Goal: Transaction & Acquisition: Book appointment/travel/reservation

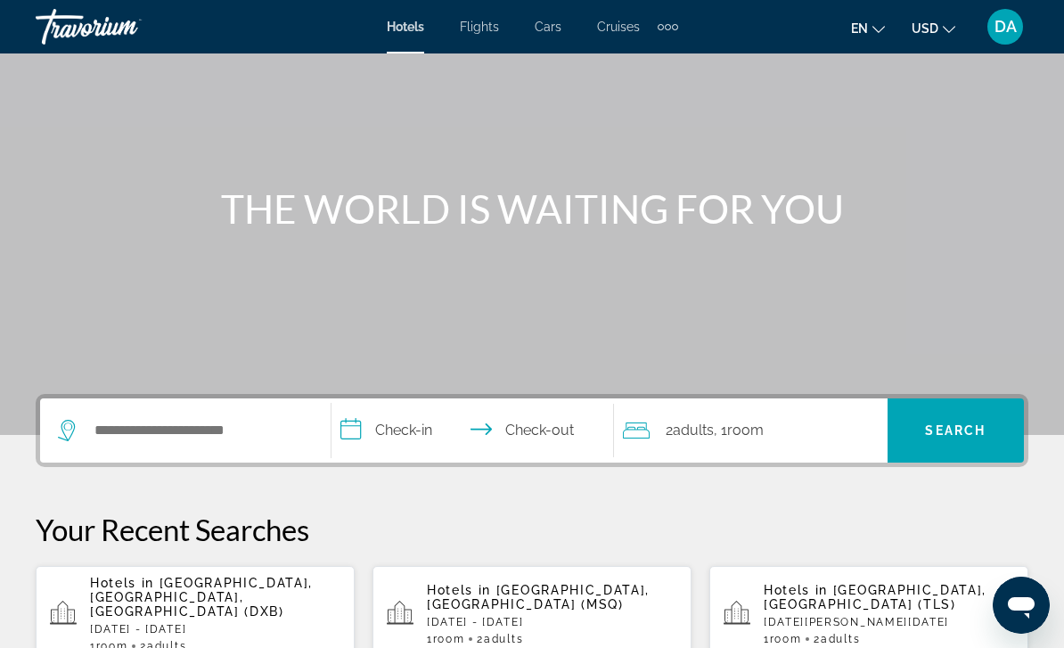
scroll to position [102, 0]
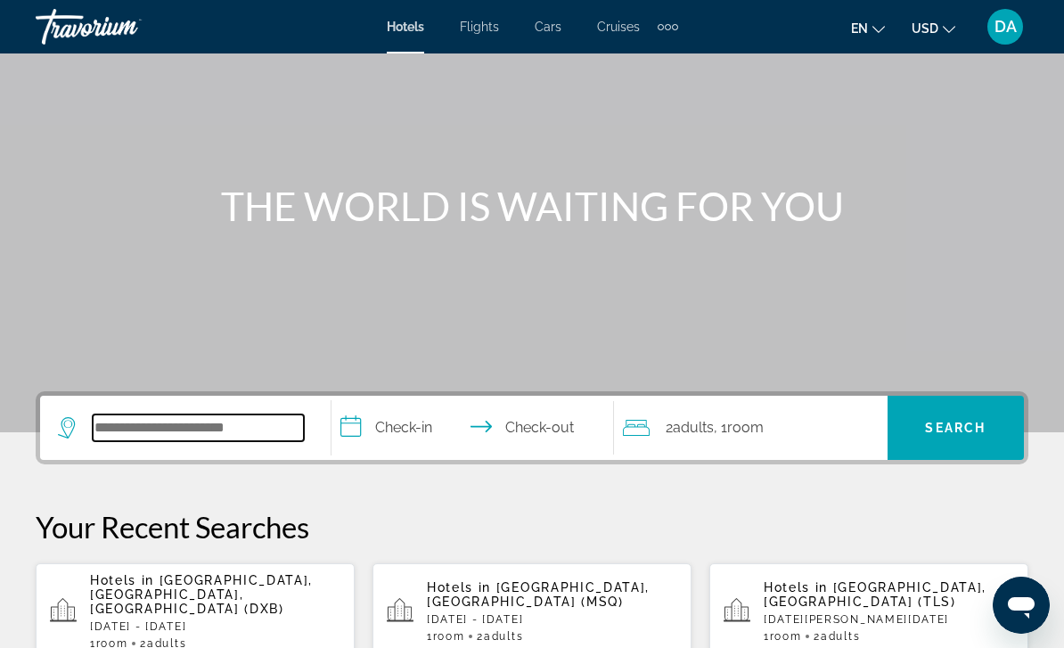
click at [211, 418] on input "Search hotel destination" at bounding box center [198, 427] width 211 height 27
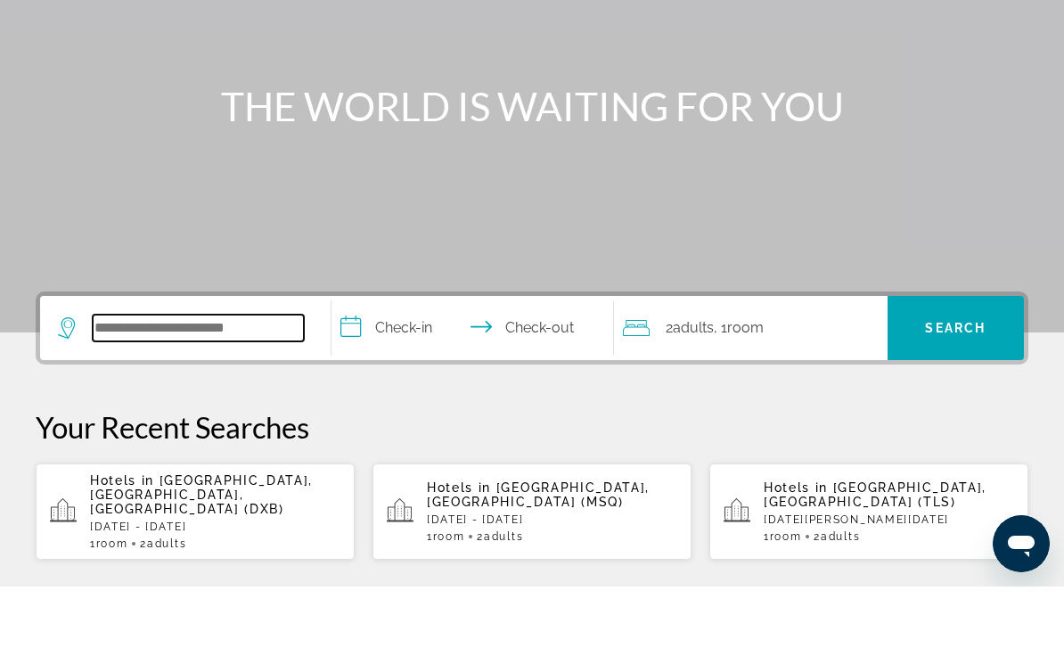
scroll to position [374, 0]
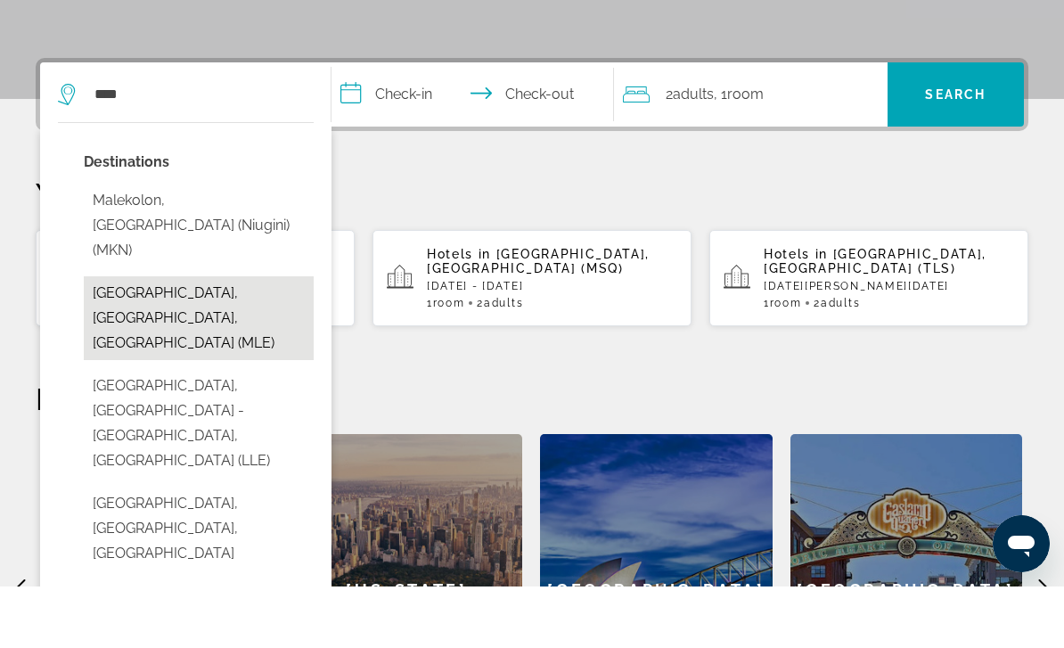
click at [252, 338] on button "[GEOGRAPHIC_DATA], [GEOGRAPHIC_DATA], [GEOGRAPHIC_DATA] (MLE)" at bounding box center [199, 380] width 230 height 84
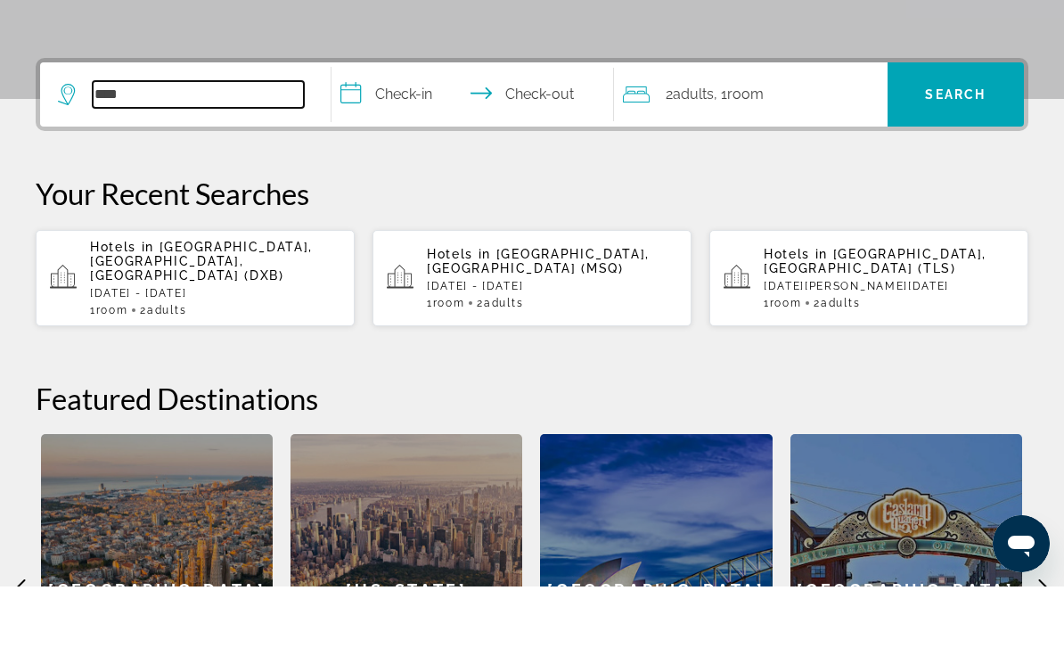
type input "**********"
click at [375, 124] on input "**********" at bounding box center [476, 158] width 290 height 69
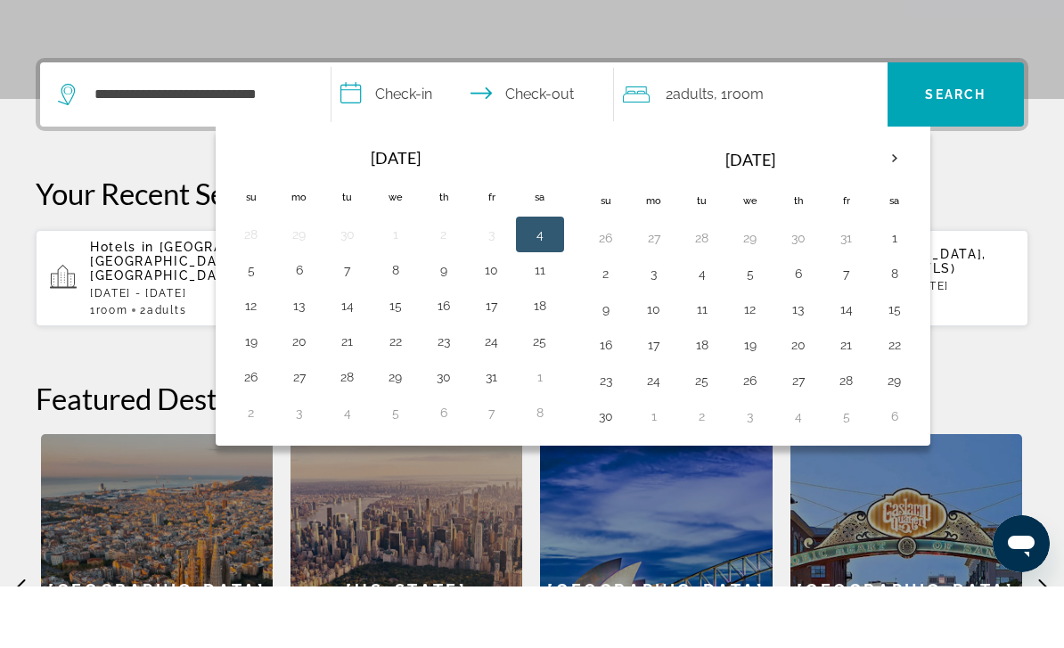
scroll to position [436, 0]
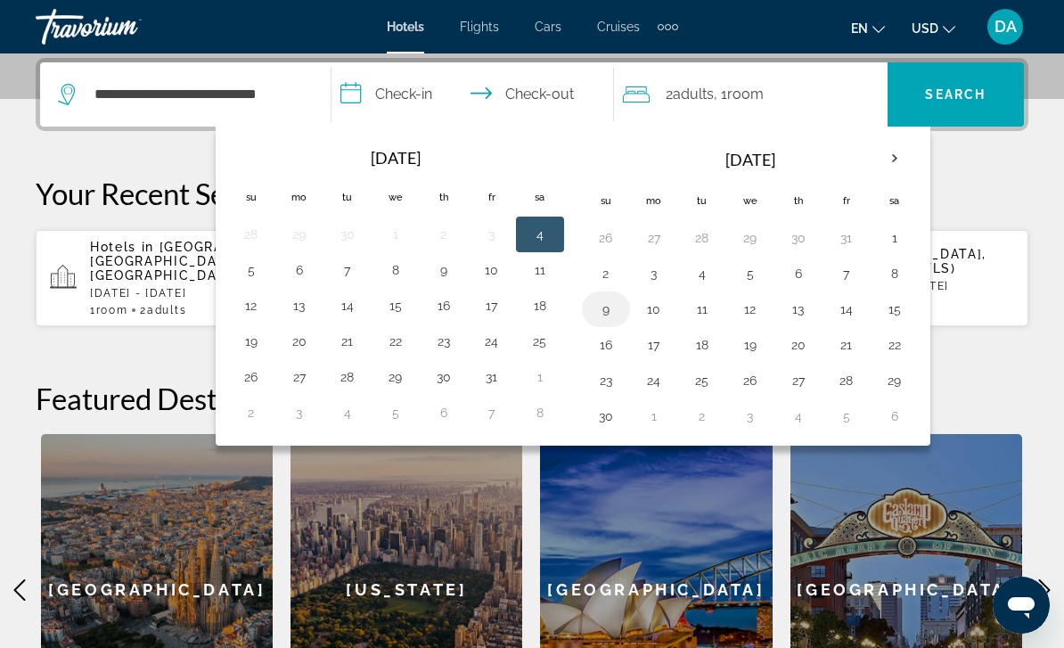
click at [609, 310] on button "9" at bounding box center [606, 309] width 29 height 25
click at [799, 307] on button "13" at bounding box center [798, 309] width 29 height 25
type input "**********"
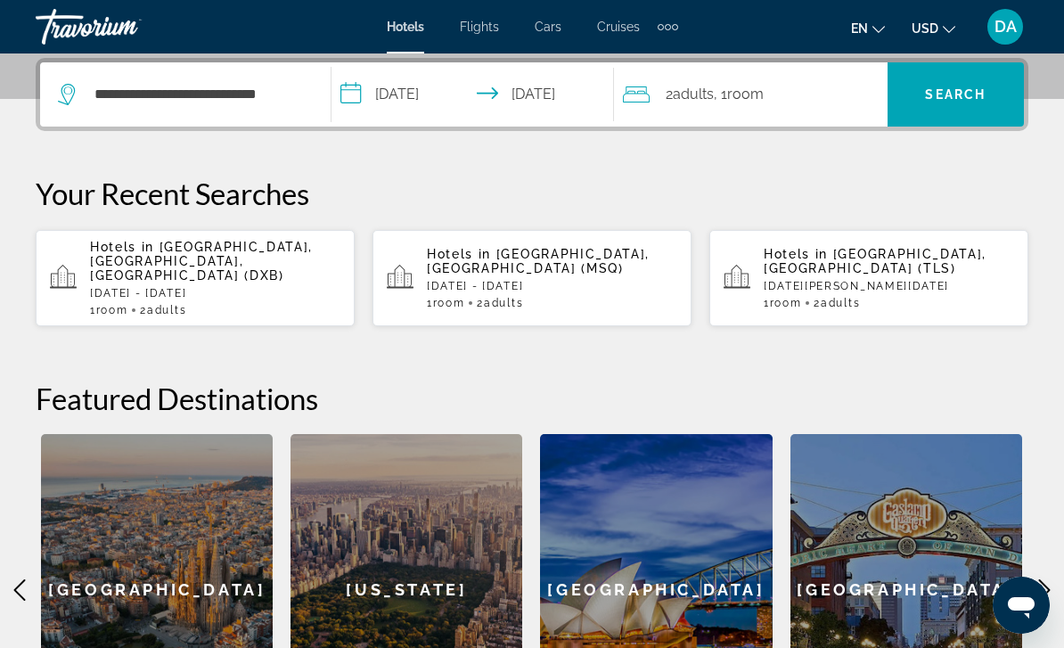
click at [784, 89] on div "2 Adult Adults , 1 Room rooms" at bounding box center [755, 94] width 265 height 25
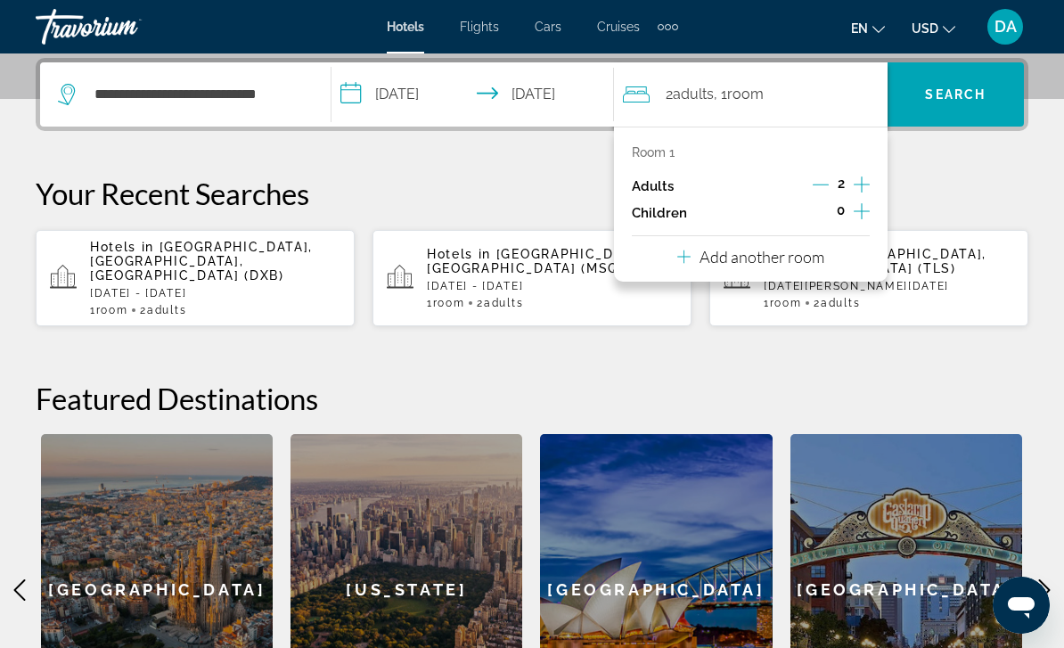
click at [823, 246] on div "Add another room" at bounding box center [750, 256] width 147 height 21
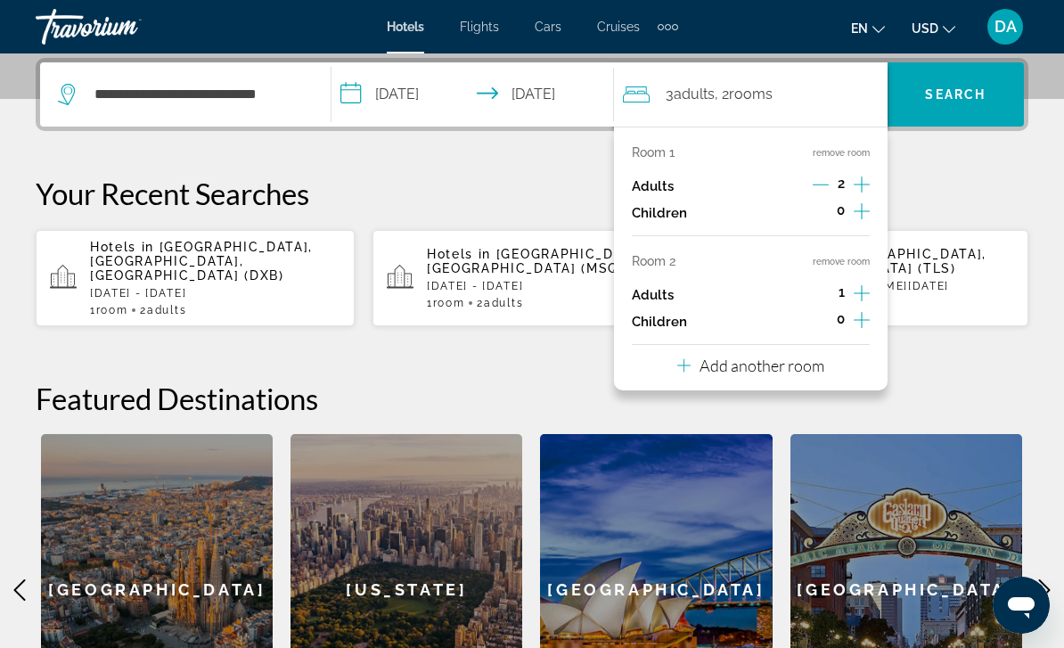
click at [771, 360] on p "Add another room" at bounding box center [761, 365] width 125 height 20
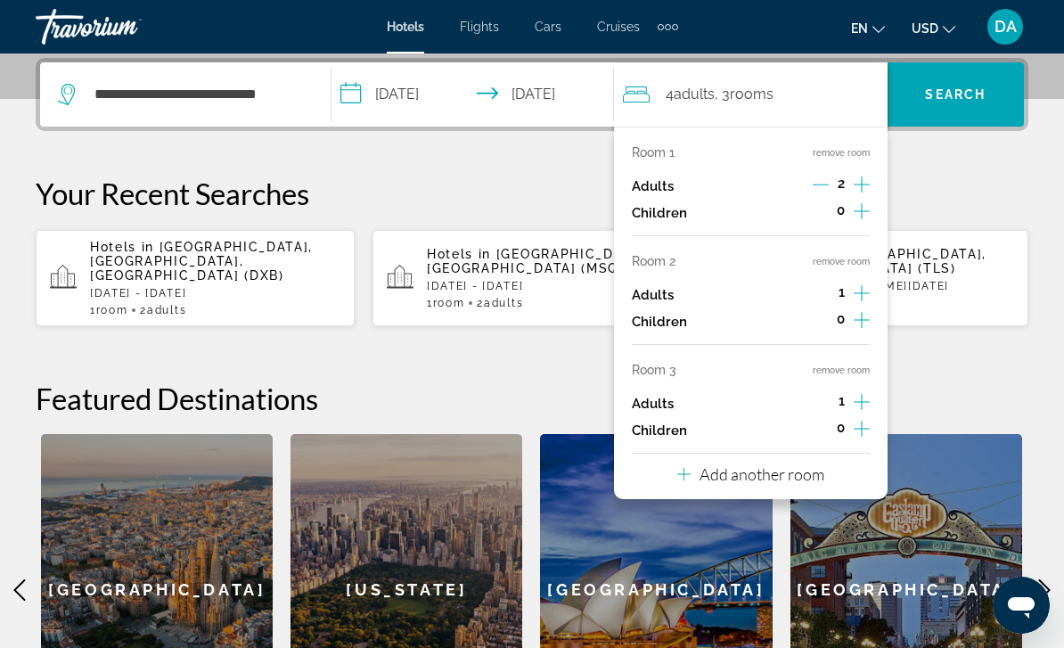
click at [840, 365] on button "remove room" at bounding box center [840, 370] width 57 height 12
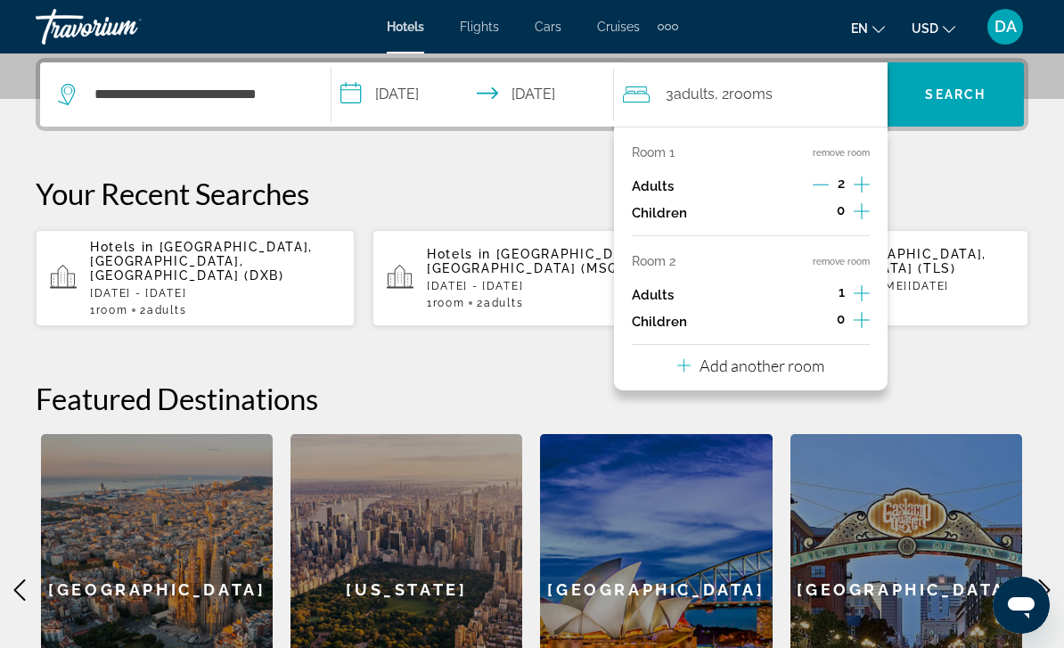
click at [860, 259] on button "remove room" at bounding box center [840, 262] width 57 height 12
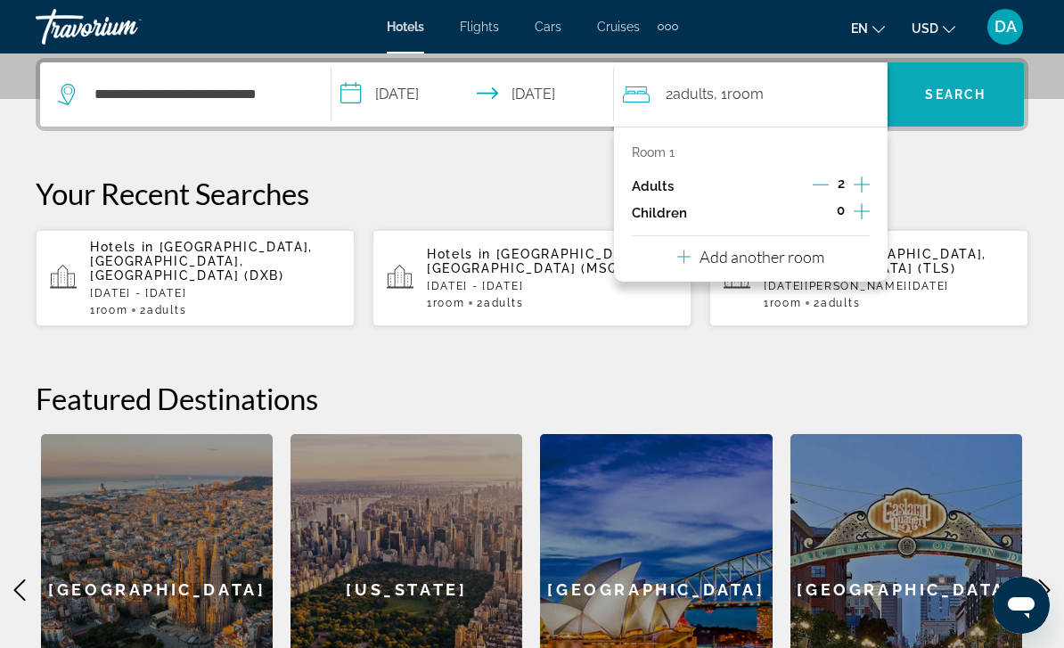
click at [971, 85] on span "Search" at bounding box center [955, 94] width 136 height 43
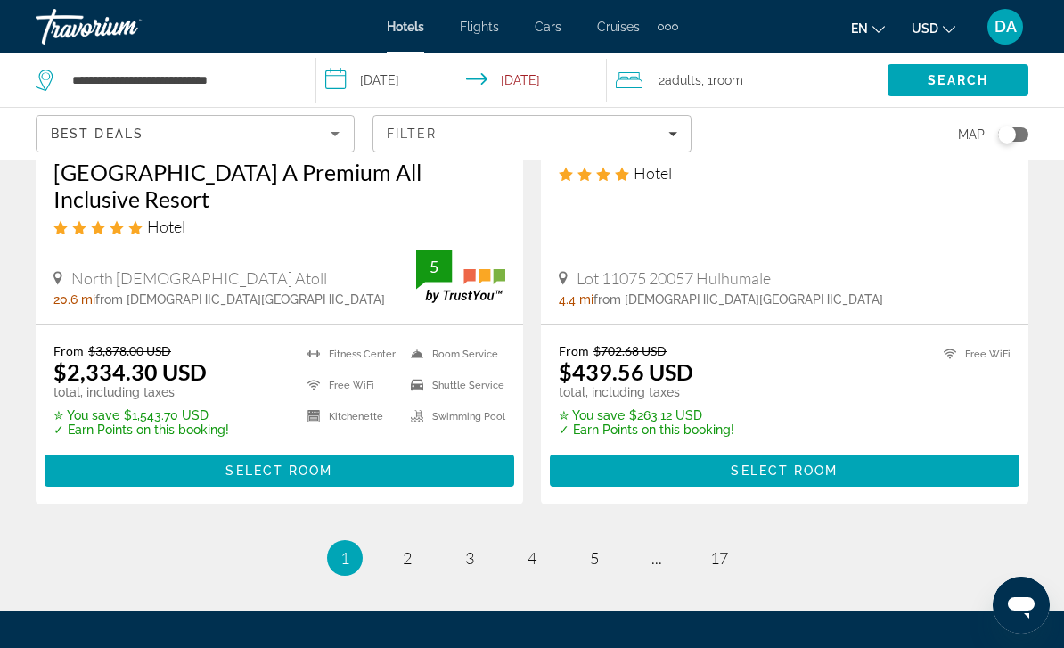
scroll to position [3757, 0]
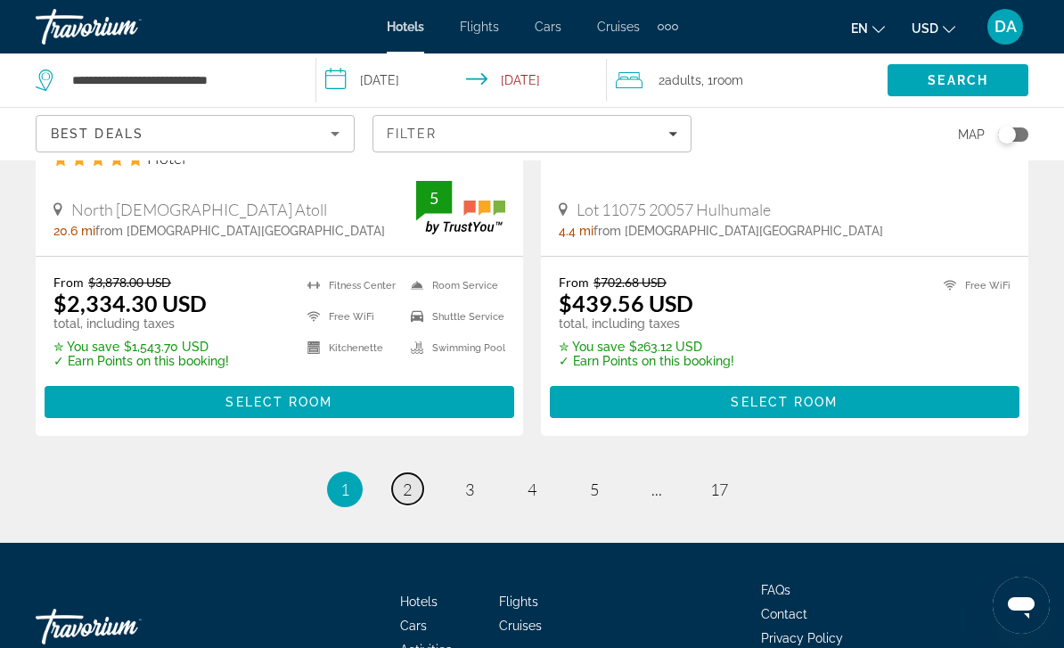
click at [418, 473] on link "page 2" at bounding box center [407, 488] width 31 height 31
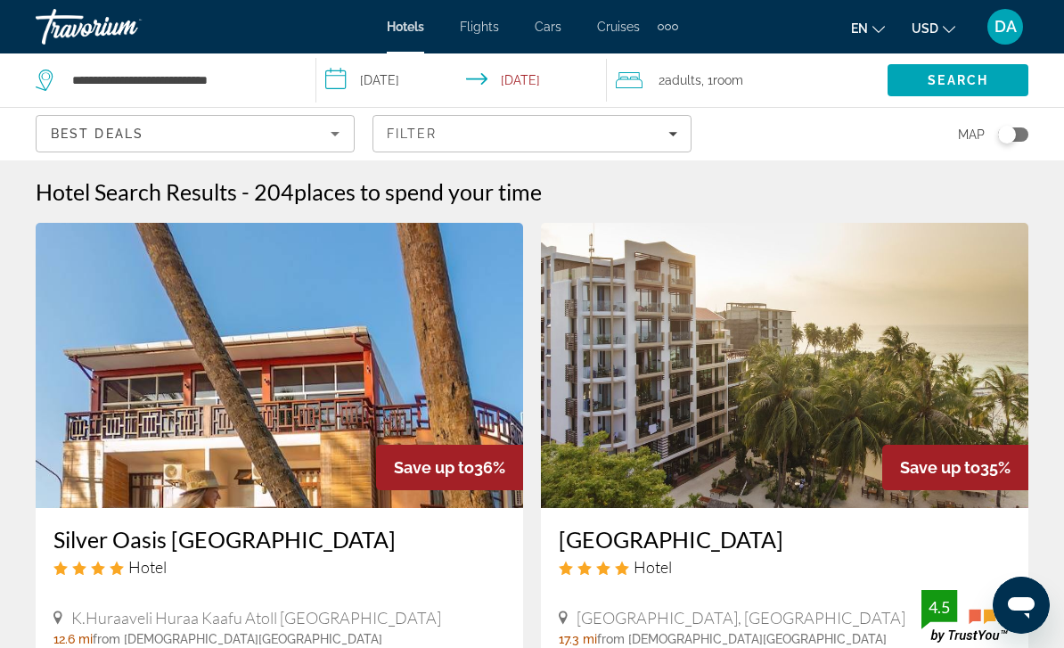
click at [486, 31] on span "Flights" at bounding box center [479, 27] width 39 height 14
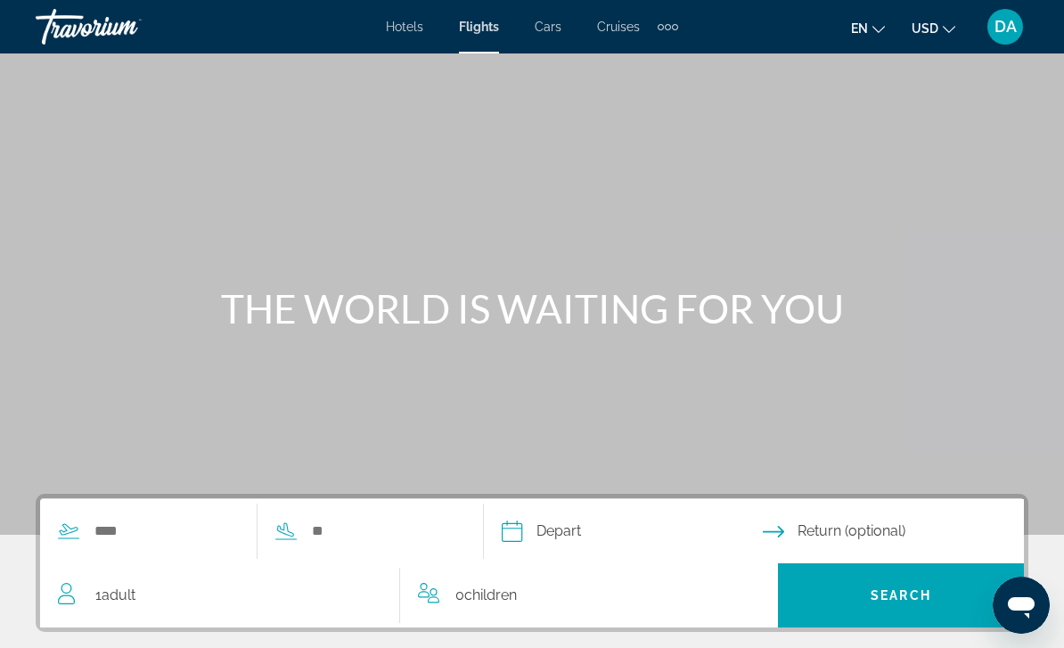
click at [572, 31] on li "Cars" at bounding box center [548, 27] width 62 height 14
click at [554, 29] on span "Cars" at bounding box center [548, 27] width 27 height 14
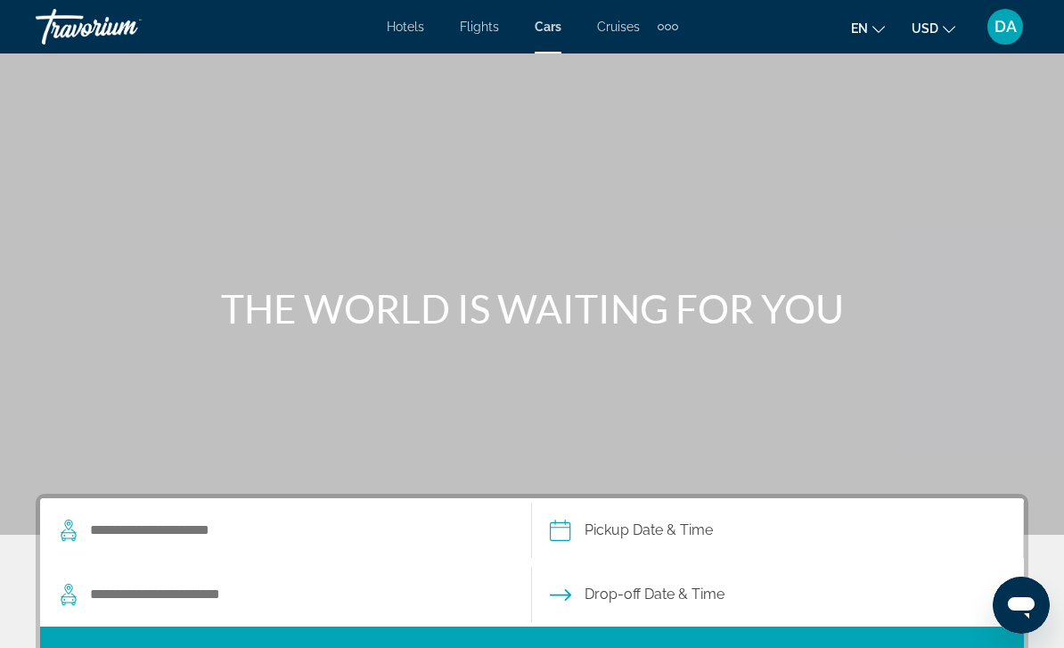
click at [626, 20] on span "Cruises" at bounding box center [618, 27] width 43 height 14
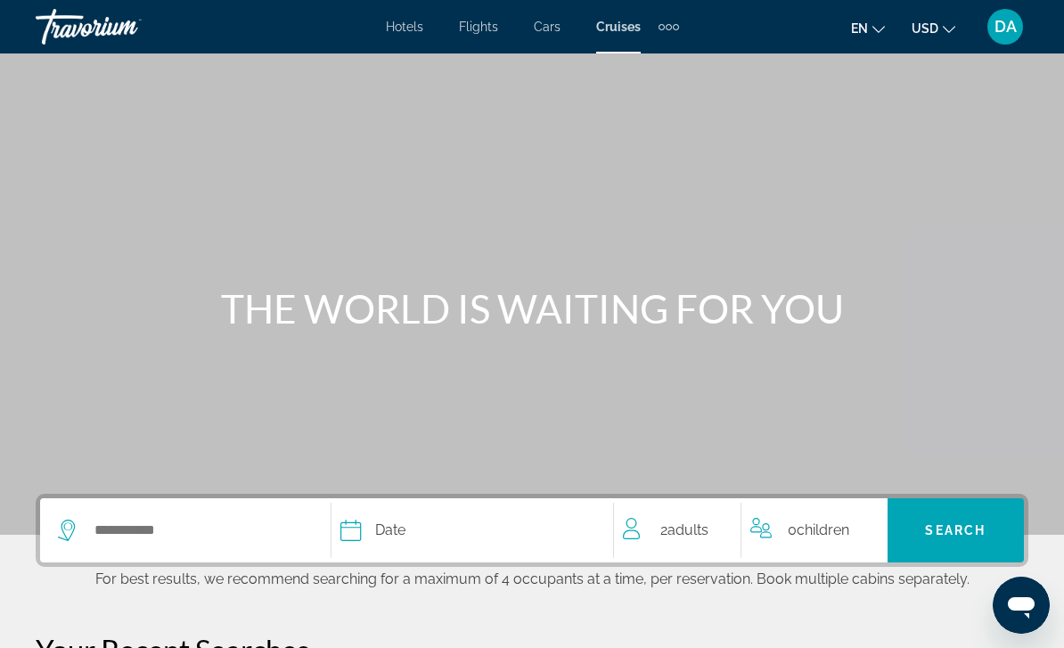
click at [670, 29] on div "Extra navigation items" at bounding box center [668, 26] width 20 height 27
click at [655, 60] on span "Activities" at bounding box center [639, 60] width 52 height 14
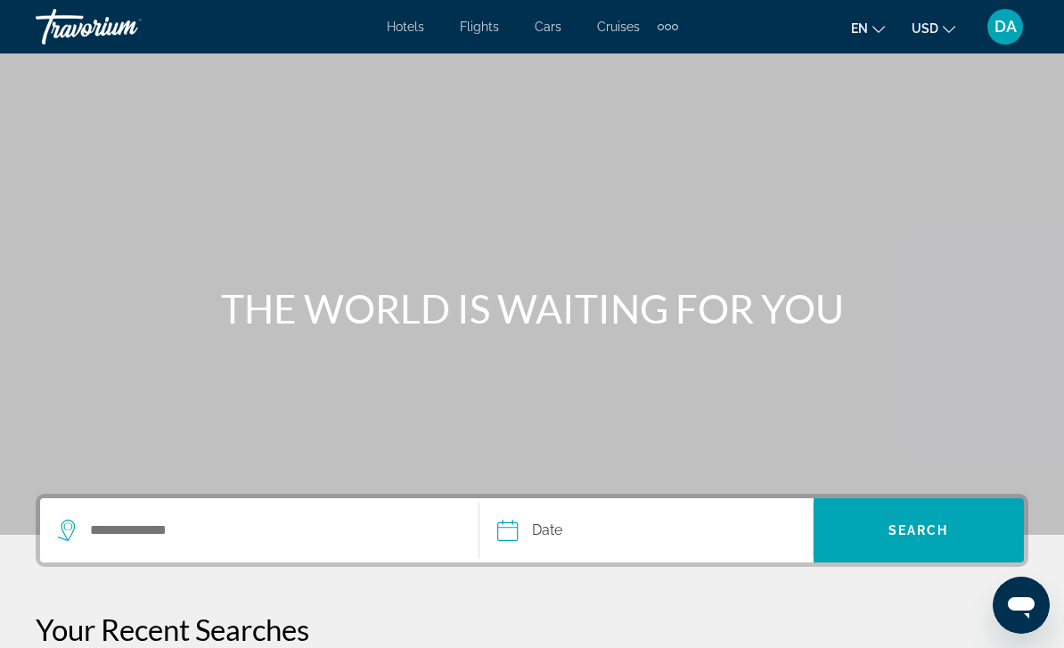
click at [419, 28] on span "Hotels" at bounding box center [405, 27] width 37 height 14
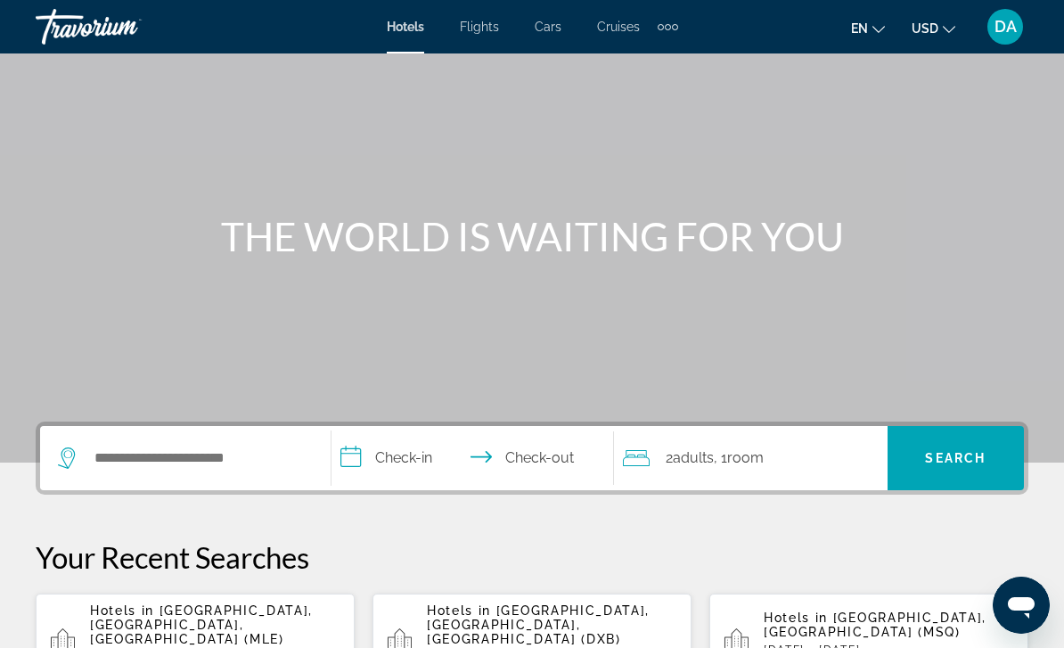
scroll to position [69, 0]
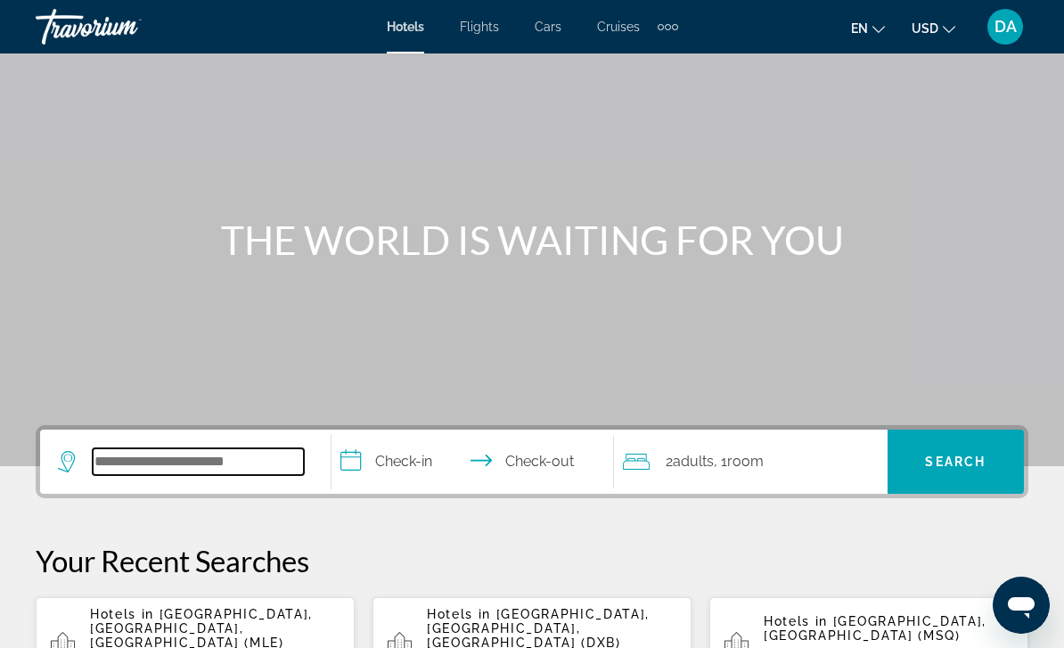
click at [175, 459] on input "Search hotel destination" at bounding box center [198, 461] width 211 height 27
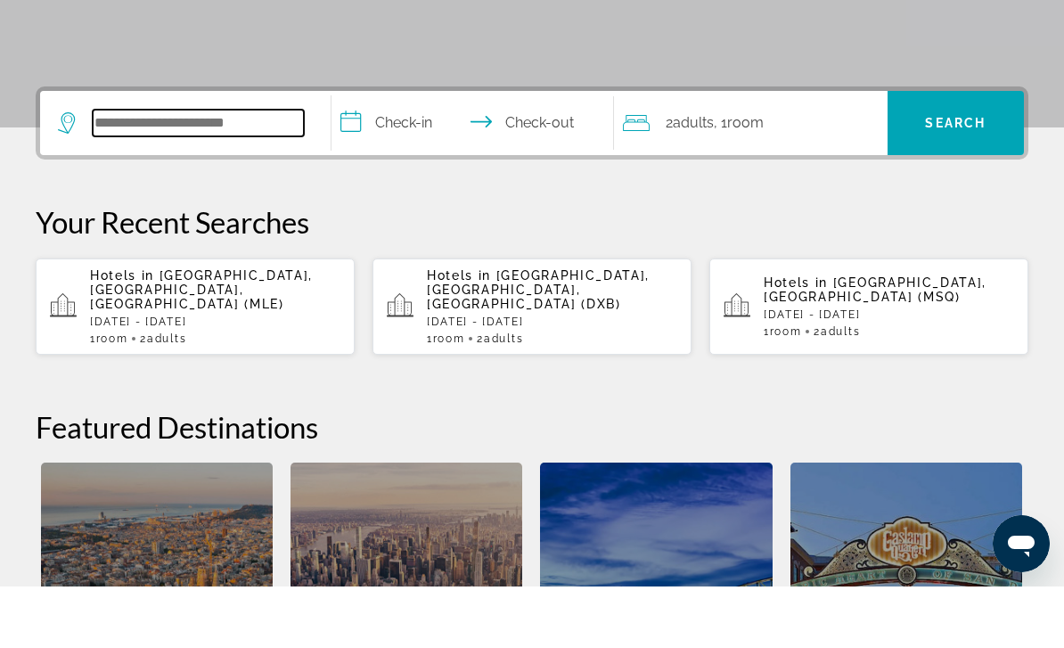
scroll to position [374, 0]
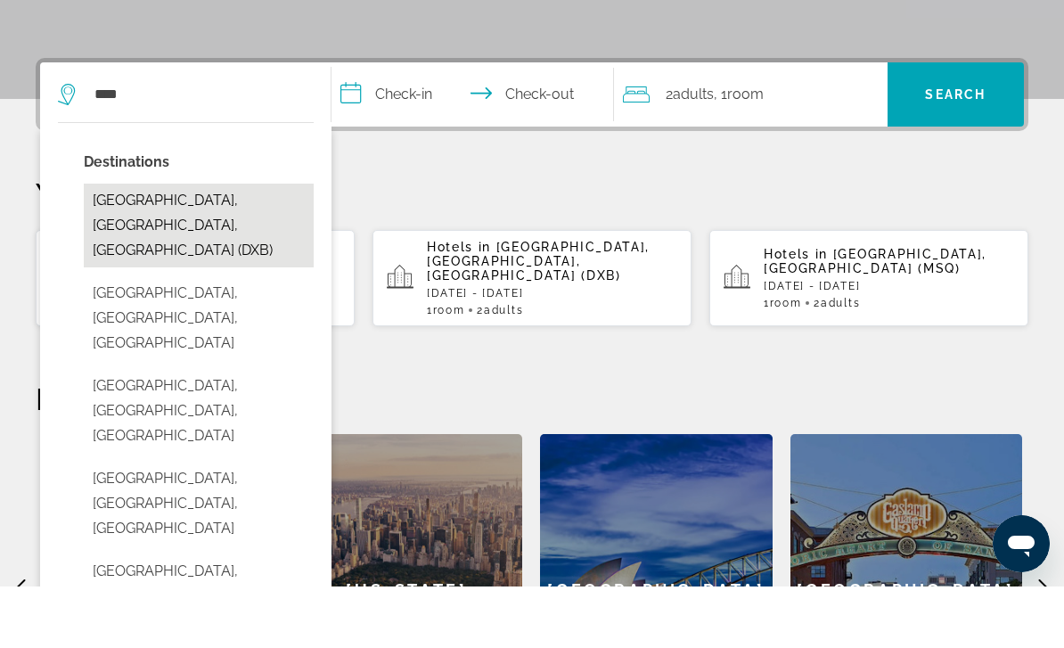
click at [231, 245] on button "[GEOGRAPHIC_DATA], [GEOGRAPHIC_DATA], [GEOGRAPHIC_DATA] (DXB)" at bounding box center [199, 287] width 230 height 84
type input "**********"
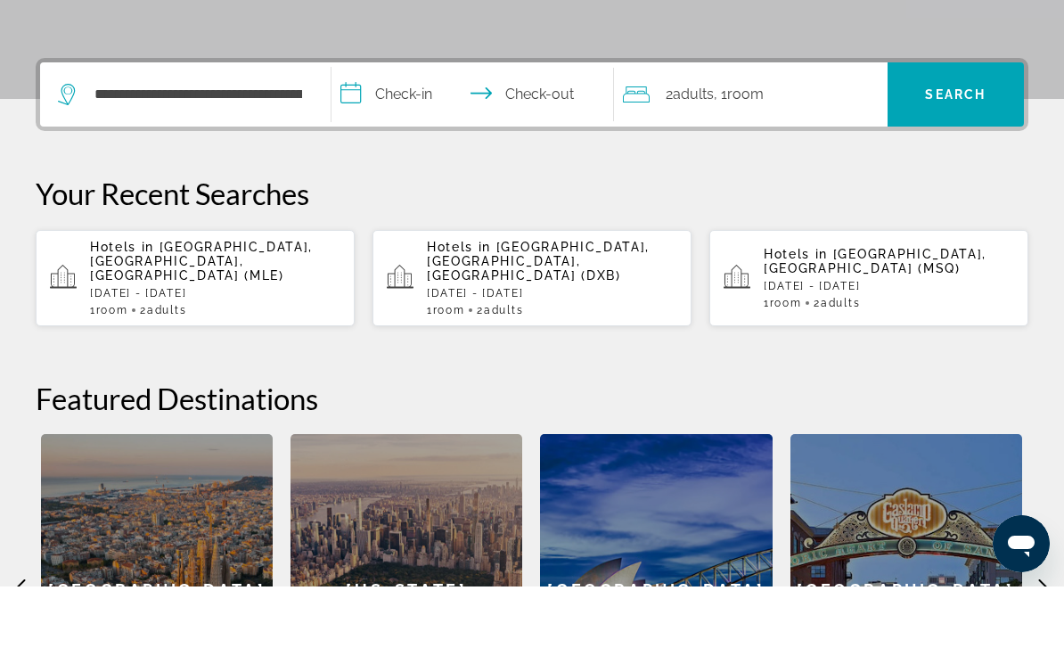
click at [416, 124] on input "**********" at bounding box center [476, 158] width 290 height 69
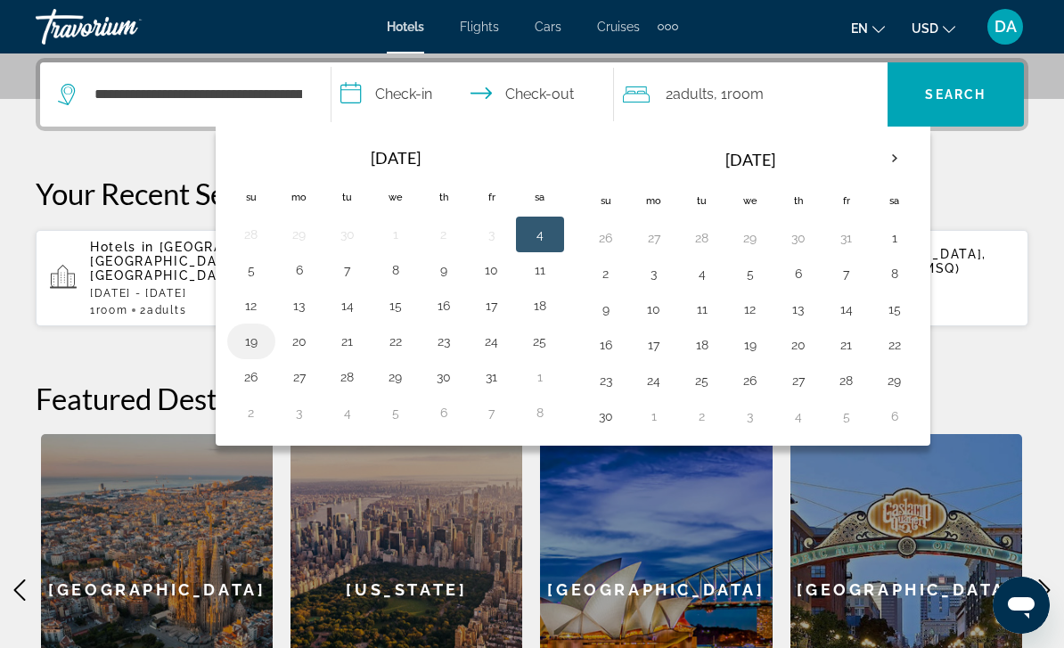
click at [259, 347] on button "19" at bounding box center [251, 341] width 29 height 25
click at [454, 351] on button "23" at bounding box center [443, 341] width 29 height 25
type input "**********"
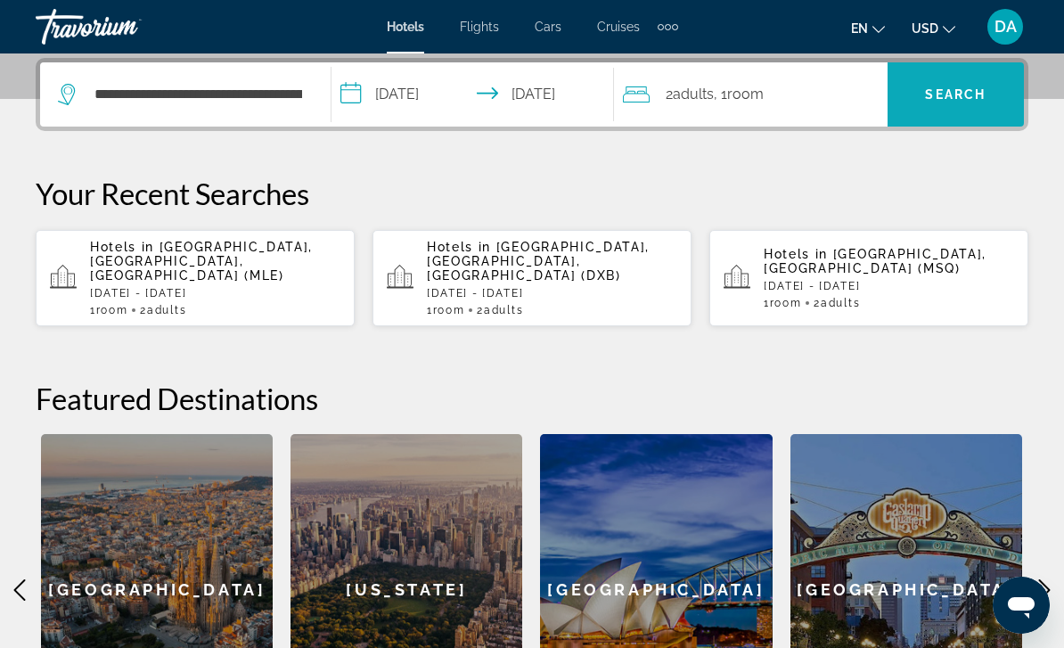
click at [979, 95] on span "Search" at bounding box center [955, 94] width 61 height 14
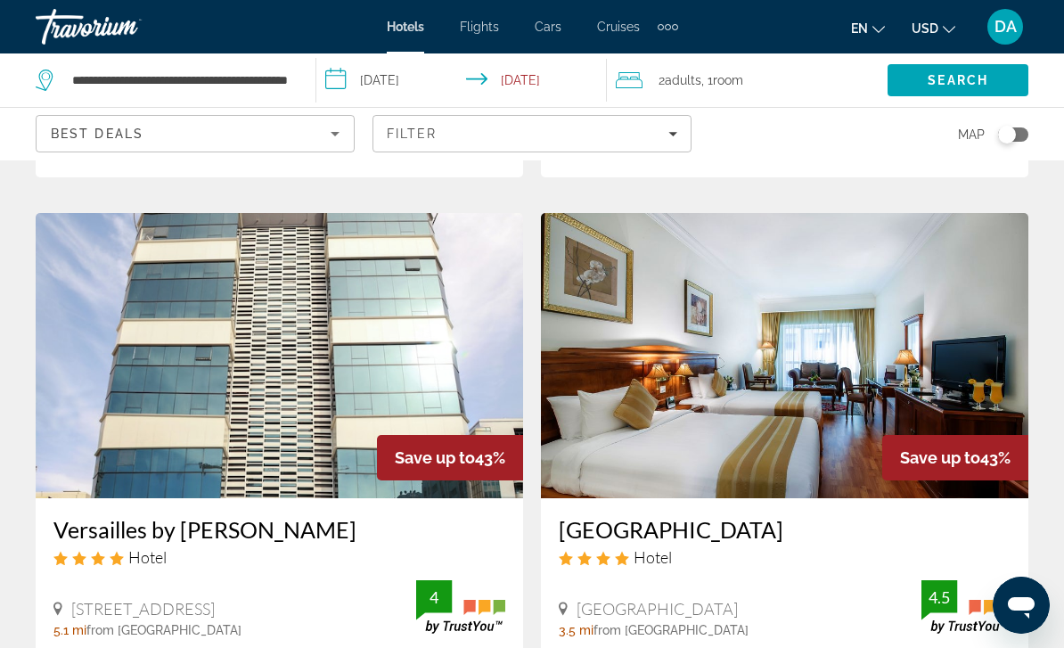
scroll to position [2697, 0]
